Goal: Information Seeking & Learning: Learn about a topic

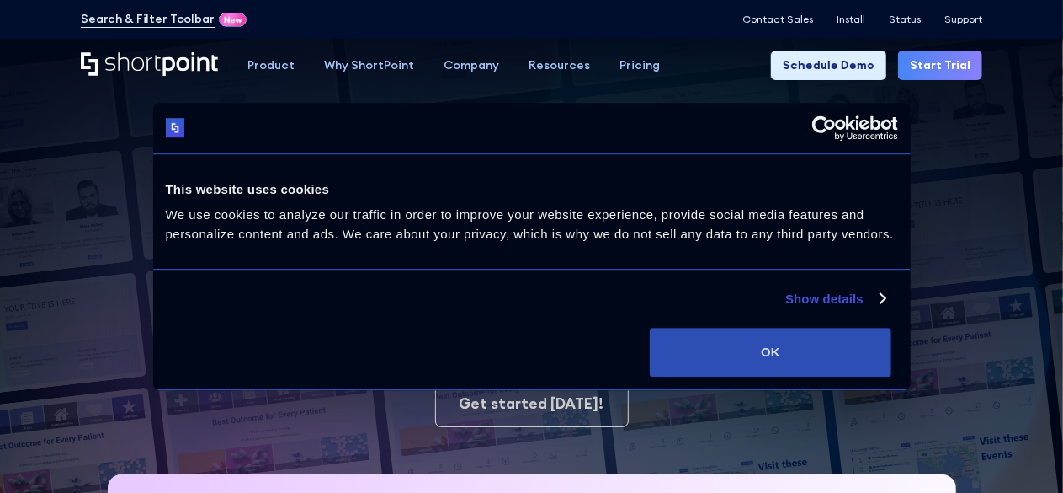
click at [892, 369] on button "OK" at bounding box center [771, 351] width 242 height 49
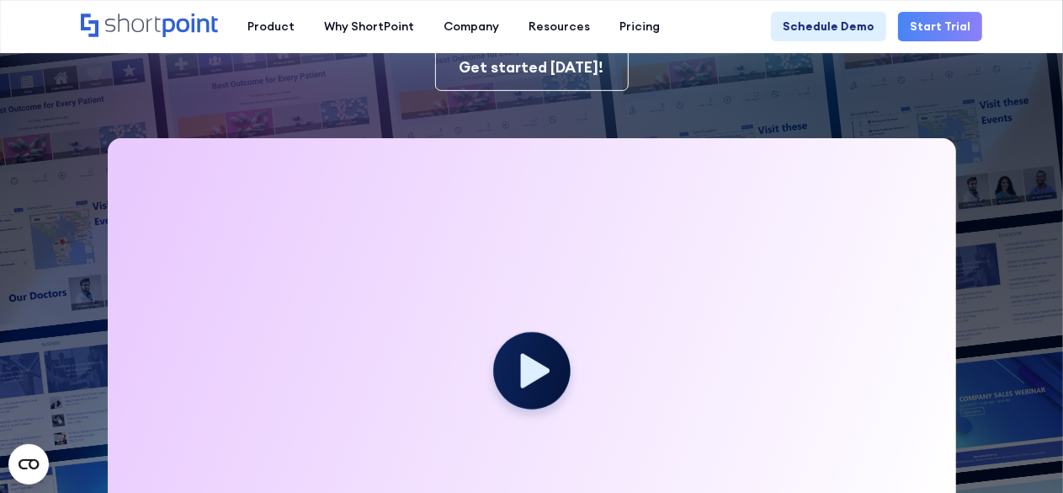
scroll to position [337, 0]
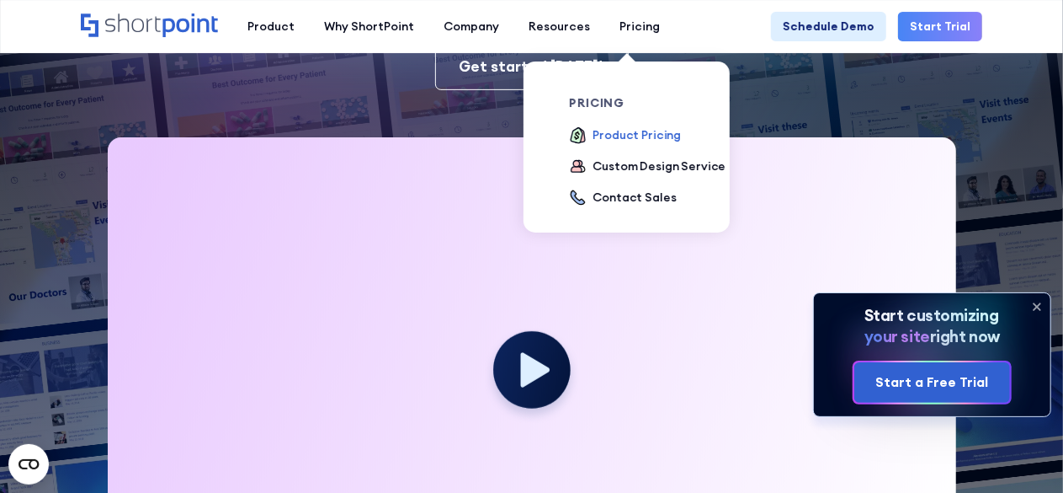
click at [604, 134] on div "Product Pricing" at bounding box center [637, 135] width 88 height 18
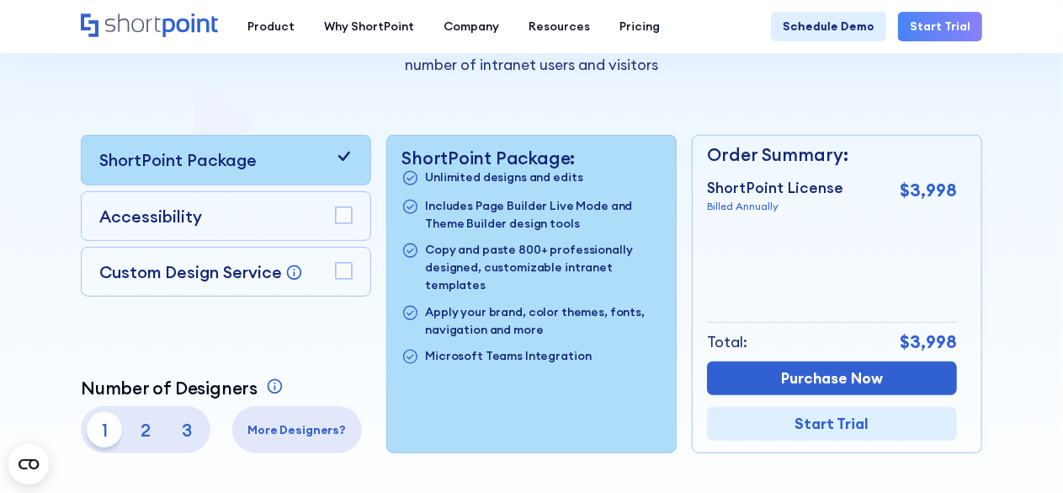
scroll to position [337, 0]
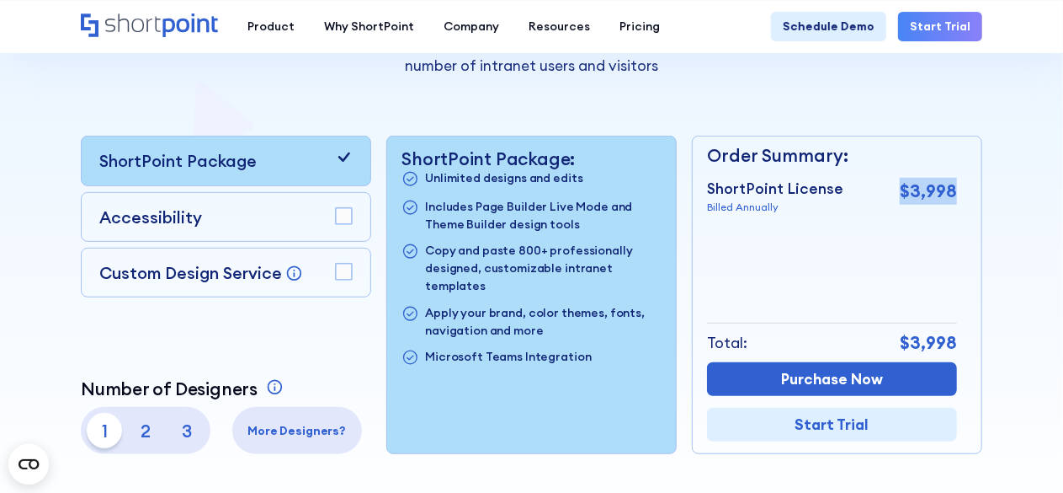
drag, startPoint x: 900, startPoint y: 193, endPoint x: 957, endPoint y: 182, distance: 58.3
click at [957, 182] on div "ShortPoint License Billed Annually $3,998" at bounding box center [832, 197] width 250 height 38
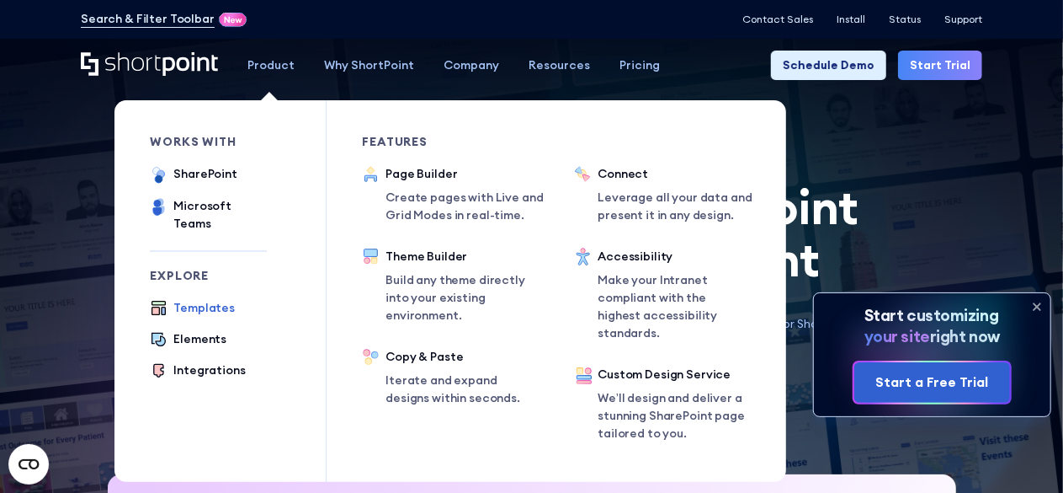
click at [203, 299] on div "Templates" at bounding box center [203, 308] width 61 height 18
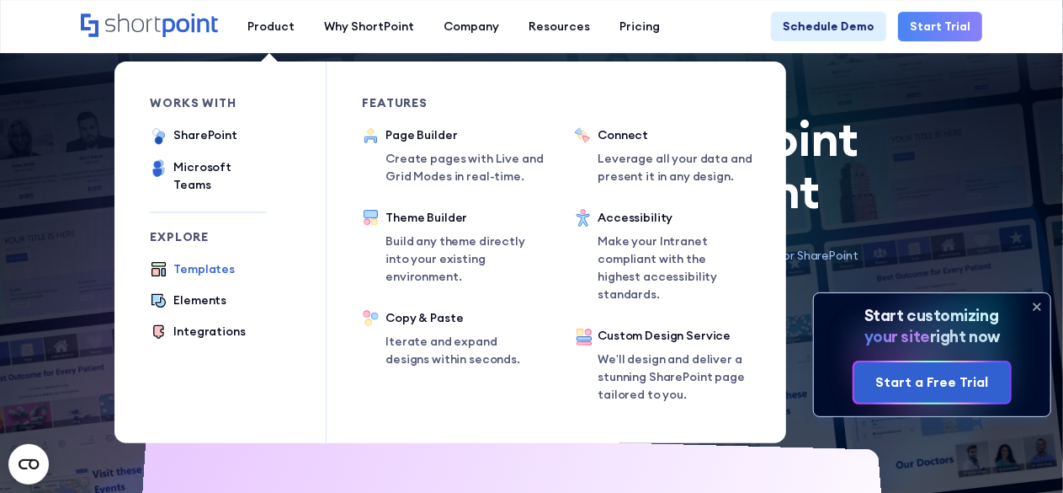
scroll to position [123, 0]
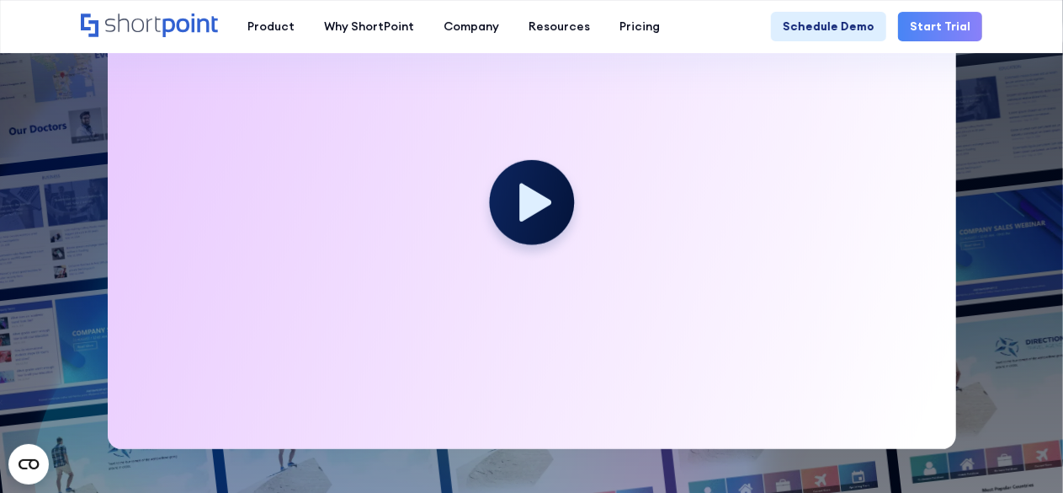
click at [534, 219] on circle at bounding box center [531, 202] width 85 height 85
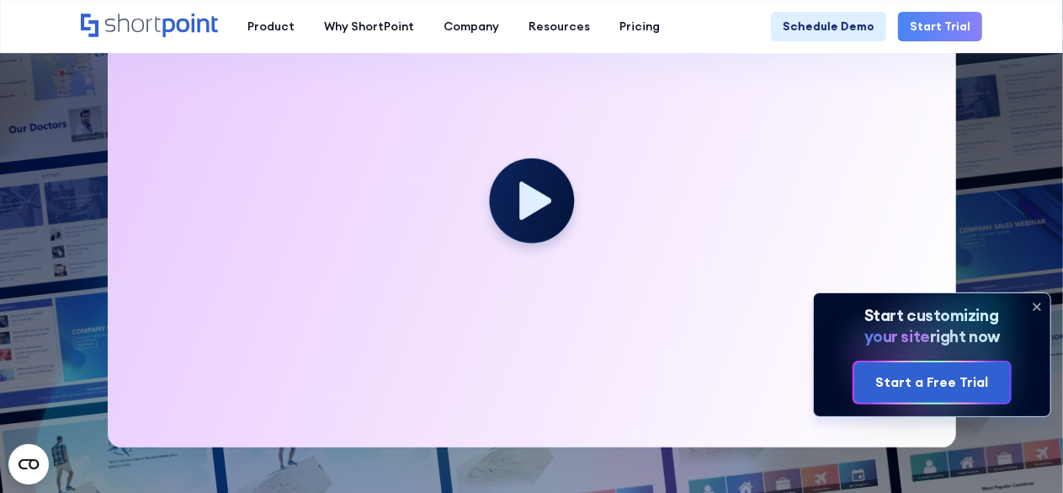
click at [539, 205] on icon at bounding box center [535, 201] width 32 height 38
click at [1040, 303] on icon at bounding box center [1037, 306] width 27 height 27
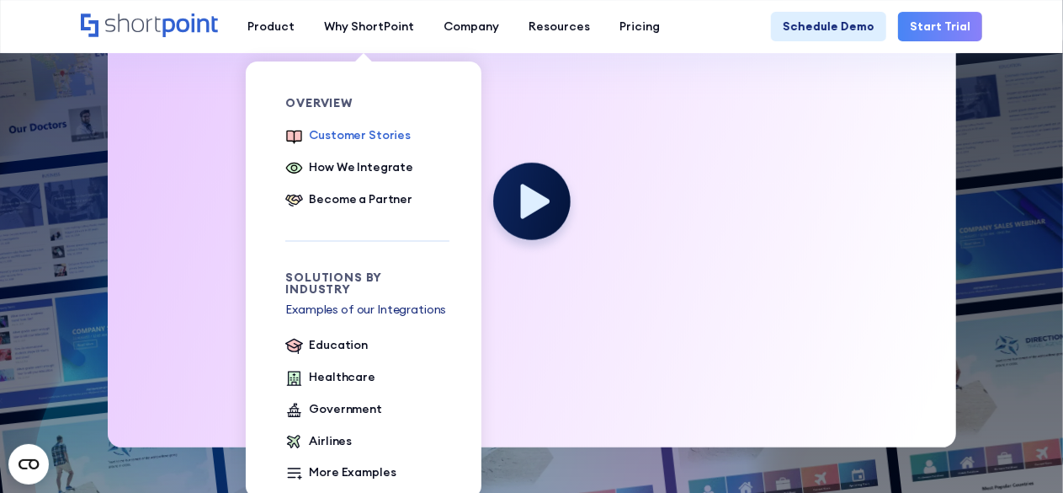
click at [377, 136] on div "Customer Stories" at bounding box center [360, 135] width 102 height 18
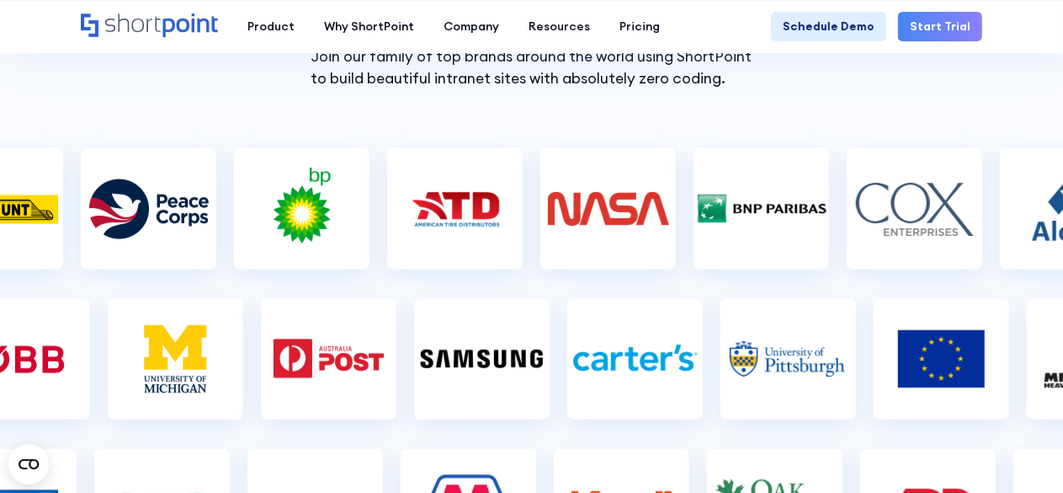
click at [599, 200] on img at bounding box center [608, 209] width 135 height 84
